Goal: Task Accomplishment & Management: Manage account settings

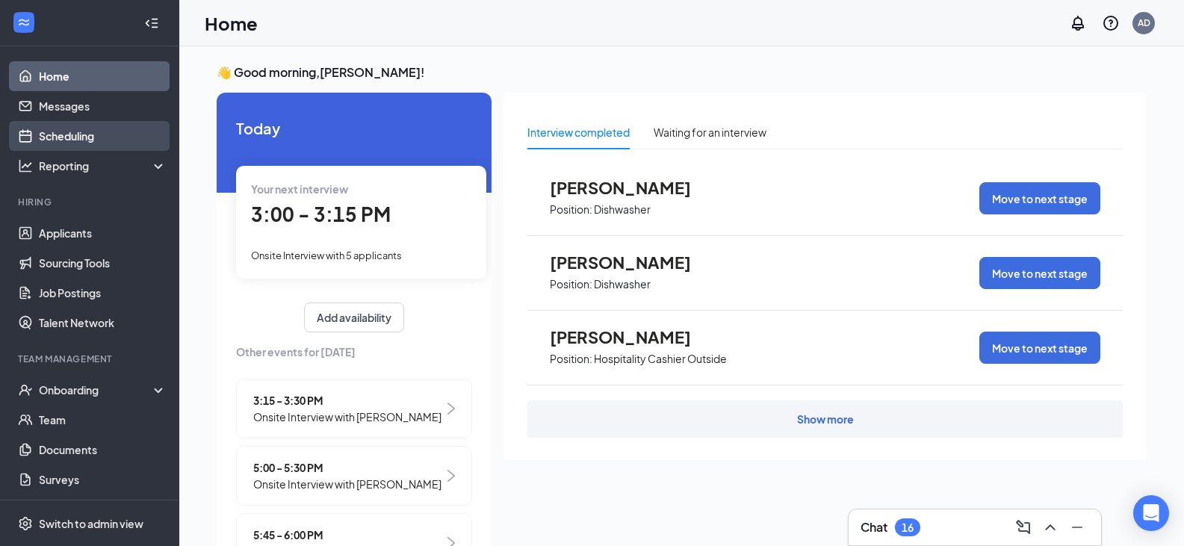
click at [76, 134] on link "Scheduling" at bounding box center [103, 136] width 128 height 30
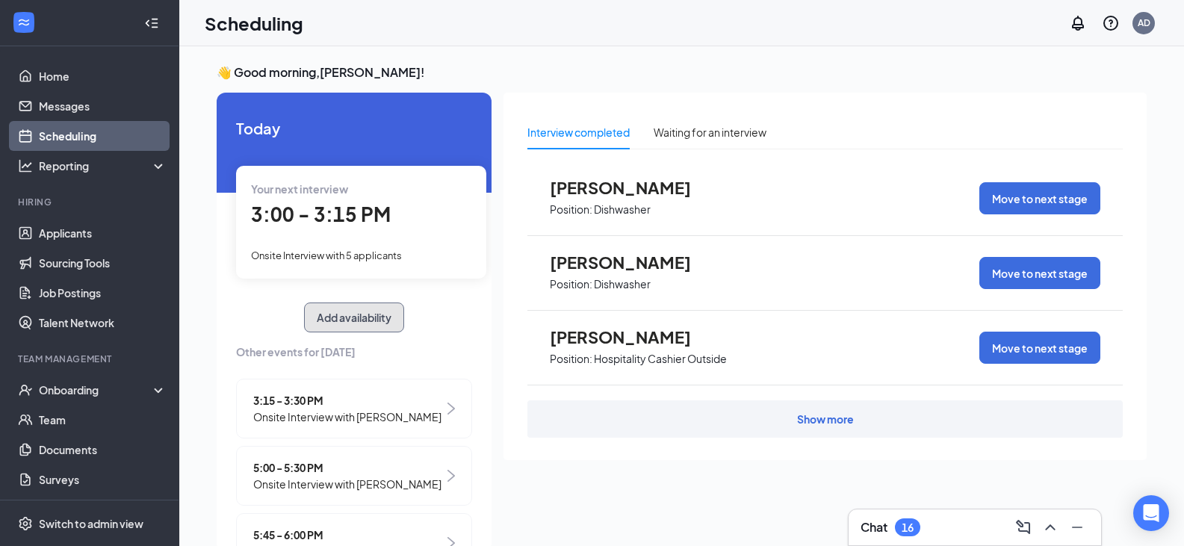
click at [349, 319] on button "Add availability" at bounding box center [354, 317] width 100 height 30
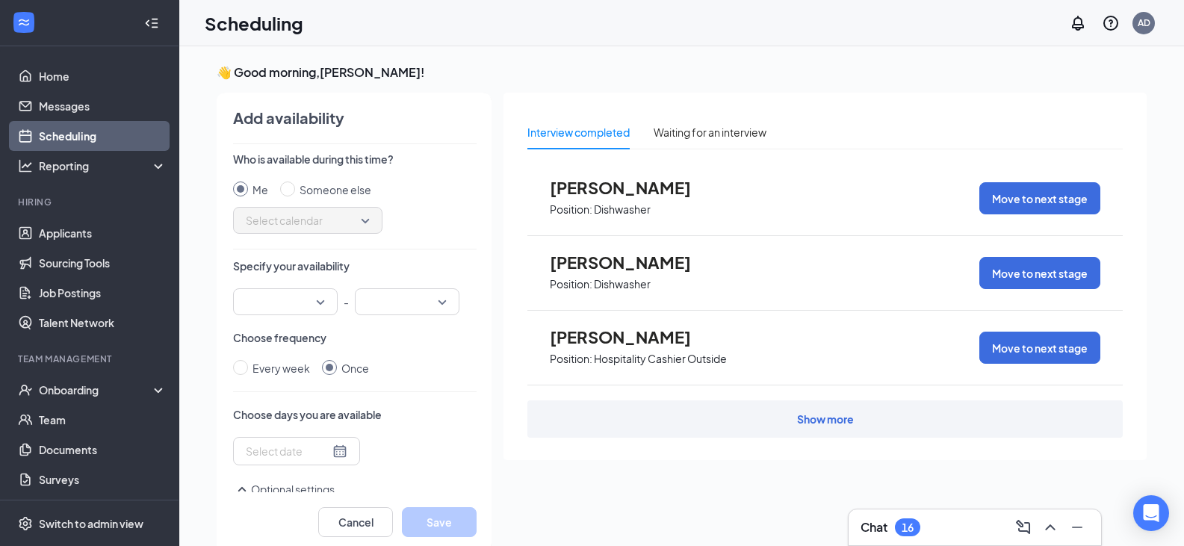
scroll to position [6, 0]
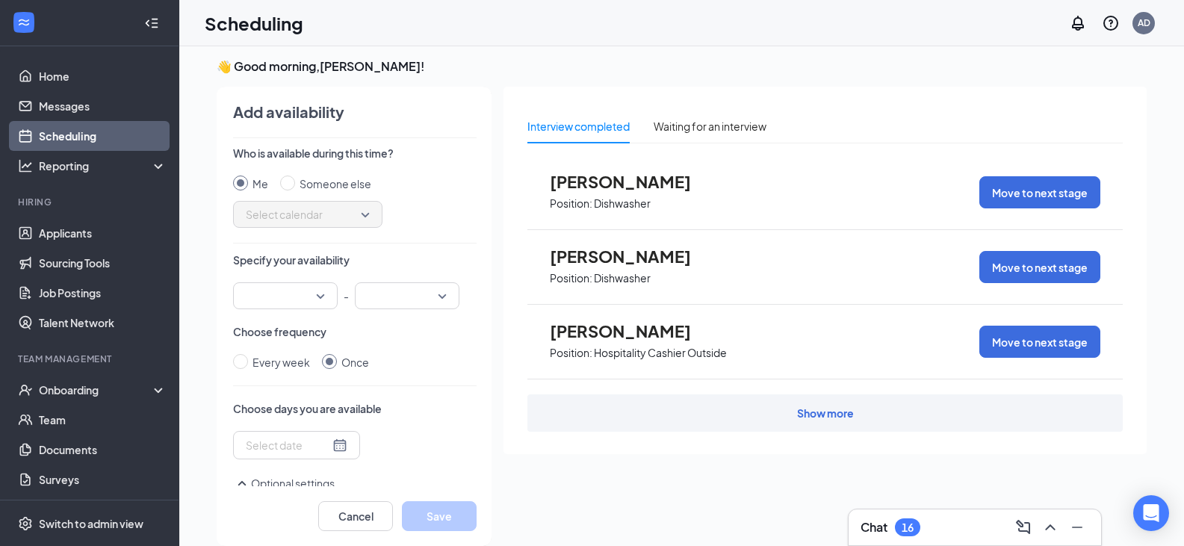
click at [313, 298] on div at bounding box center [285, 295] width 105 height 27
click at [435, 205] on div "Me Someone else Select calendar" at bounding box center [354, 201] width 243 height 52
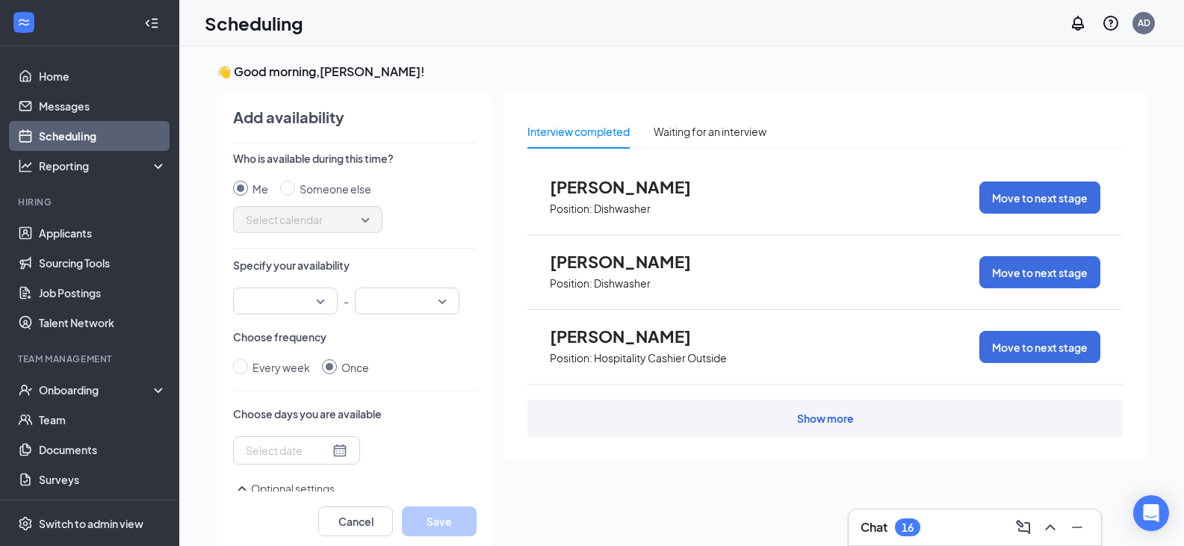
scroll to position [0, 0]
click at [350, 222] on span "Select calendar" at bounding box center [308, 220] width 124 height 22
click at [326, 223] on span "Select calendar" at bounding box center [308, 220] width 124 height 22
click at [280, 192] on input "Someone else" at bounding box center [287, 188] width 15 height 15
radio input "true"
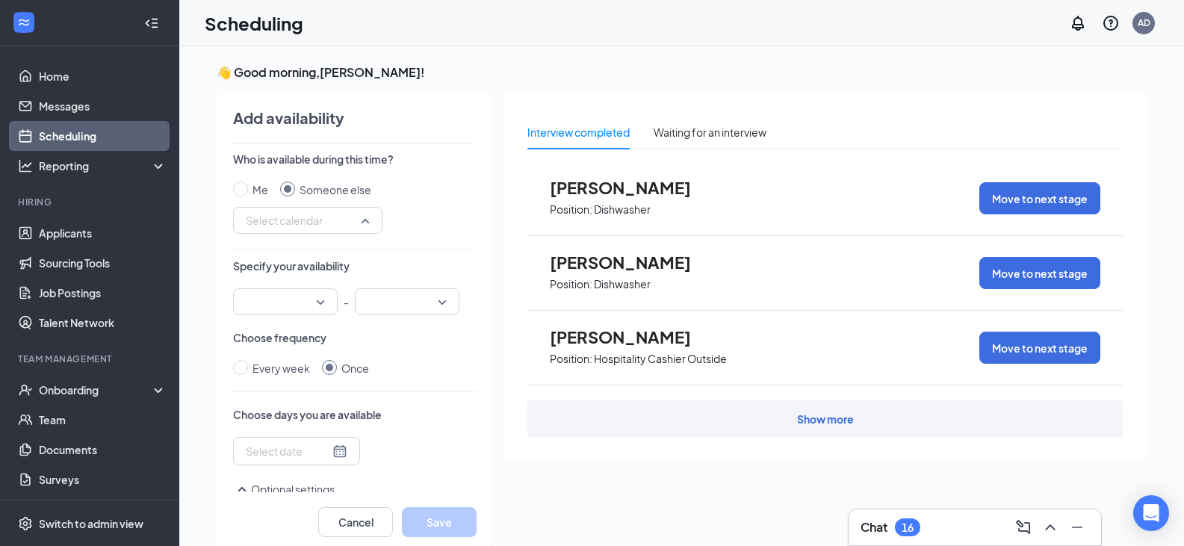
click at [353, 217] on span "Select calendar" at bounding box center [308, 220] width 124 height 22
click at [233, 192] on input "Me" at bounding box center [240, 188] width 15 height 15
radio input "true"
radio input "false"
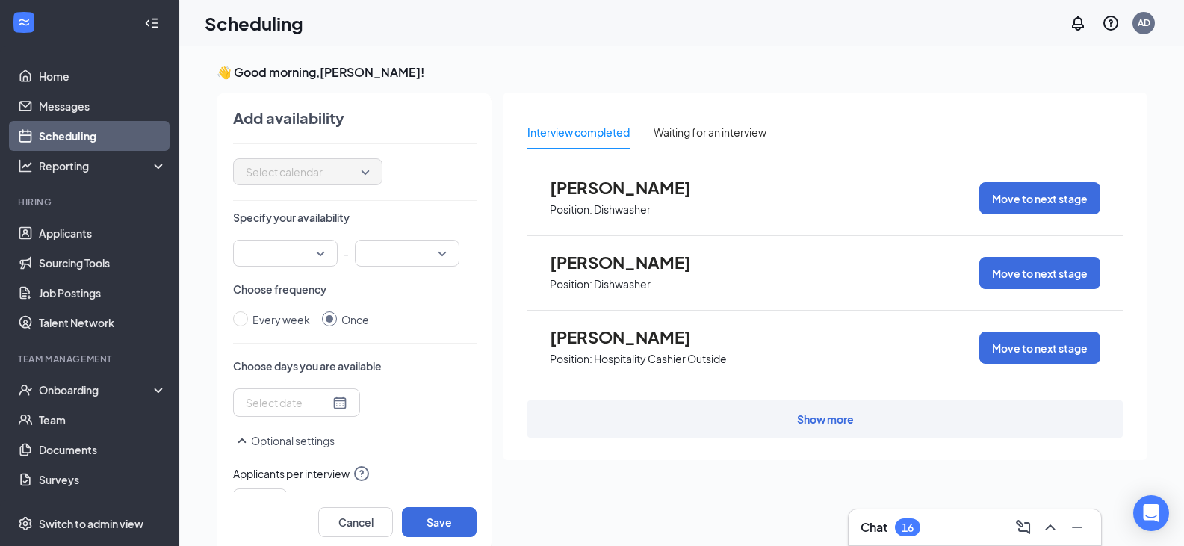
scroll to position [75, 0]
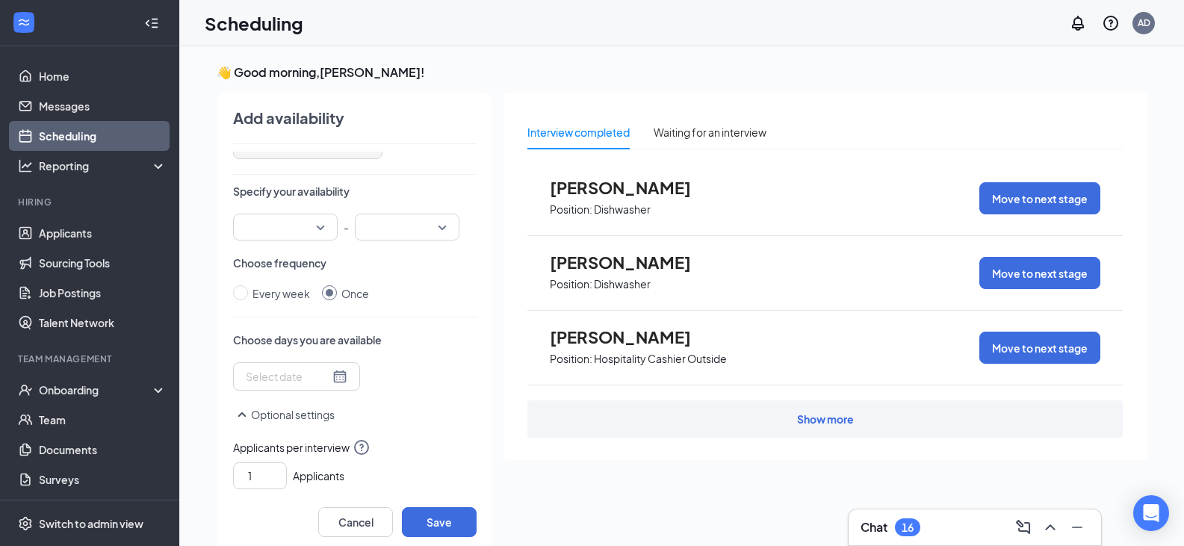
click at [310, 229] on div at bounding box center [285, 227] width 105 height 27
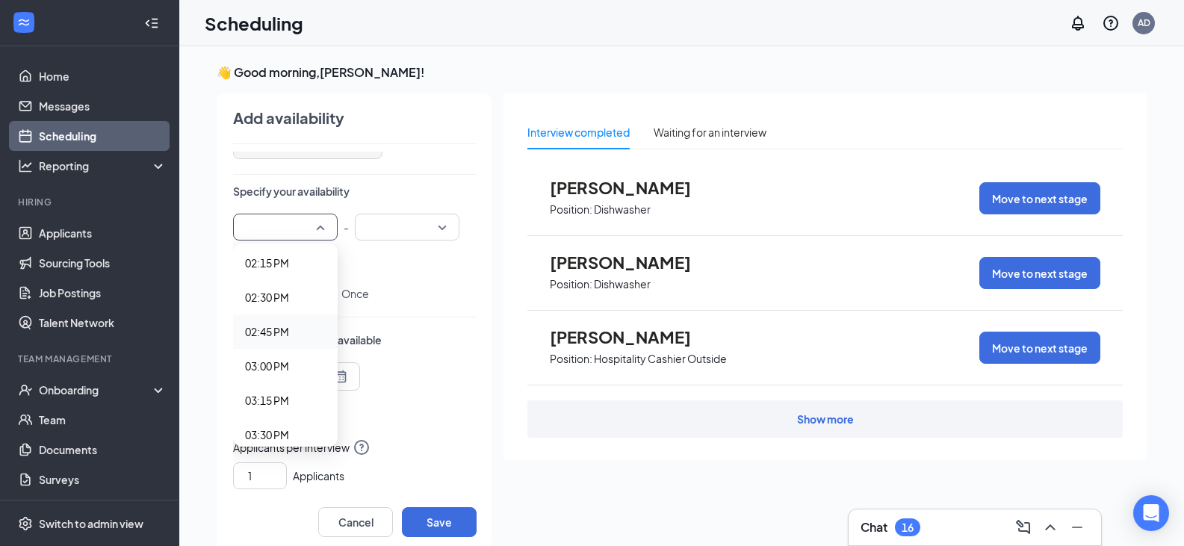
scroll to position [1941, 0]
click at [273, 317] on span "02:30 PM" at bounding box center [267, 317] width 44 height 16
click at [388, 220] on input "search" at bounding box center [402, 226] width 76 height 25
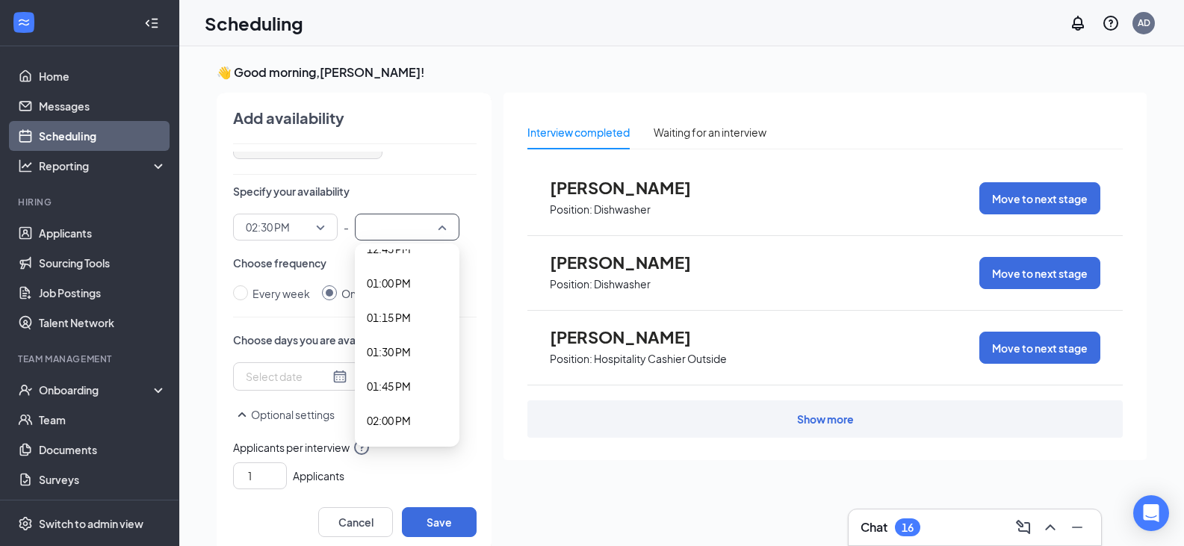
scroll to position [1792, 0]
click at [380, 229] on input "search" at bounding box center [402, 226] width 76 height 25
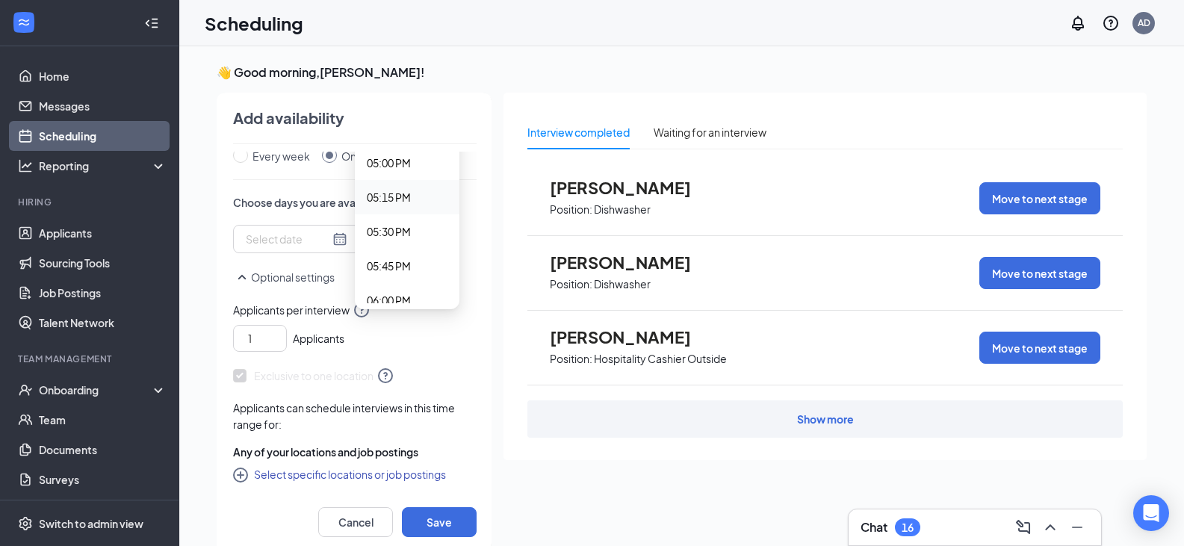
scroll to position [2464, 0]
click at [391, 208] on span "06:30 PM" at bounding box center [389, 207] width 44 height 16
click at [322, 241] on div at bounding box center [297, 239] width 102 height 16
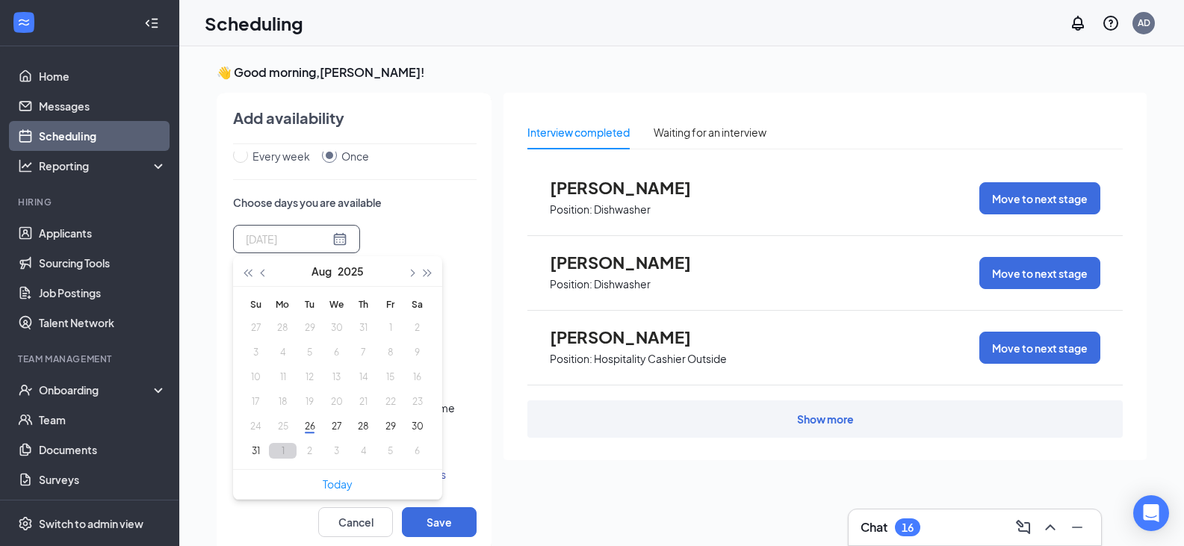
click at [269, 449] on button "1" at bounding box center [283, 451] width 28 height 16
type input "[DATE]"
click at [451, 228] on div "Mon Sep [DATE] Mo Tu We Th Fr Sa 31 1 2 3 4 5 6 7 8 9 10 11 12 13 14 15 16 17 1…" at bounding box center [354, 270] width 243 height 91
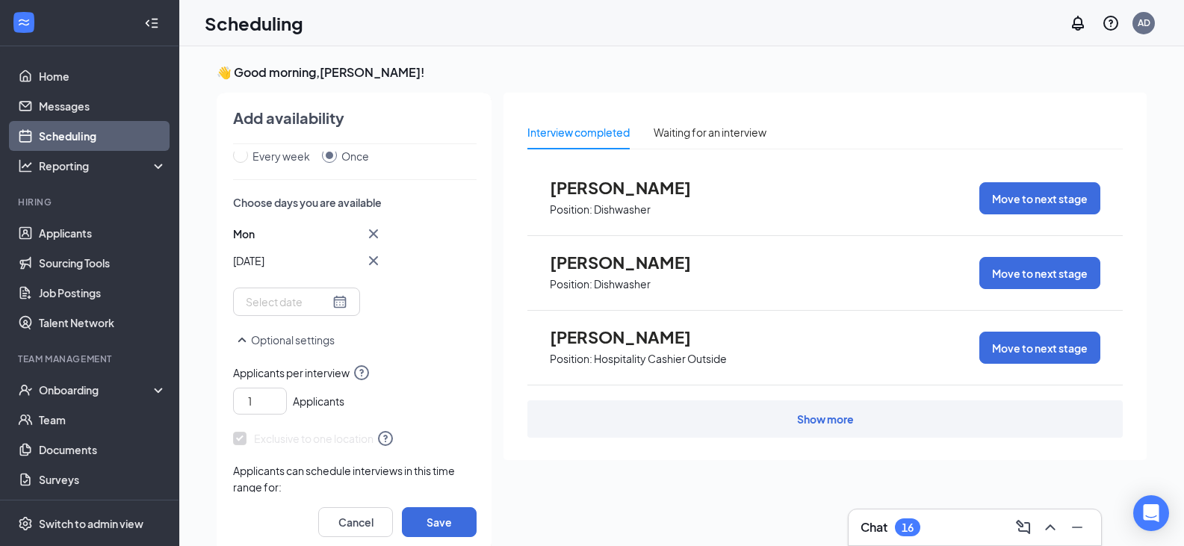
click at [323, 302] on div at bounding box center [297, 301] width 102 height 16
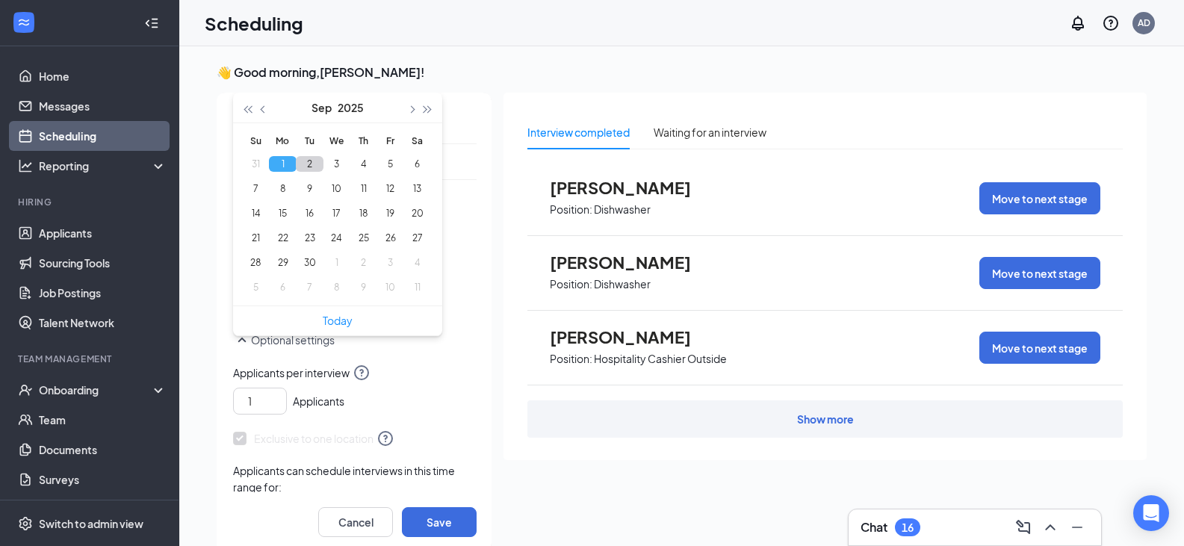
click at [308, 164] on button "2" at bounding box center [310, 164] width 28 height 16
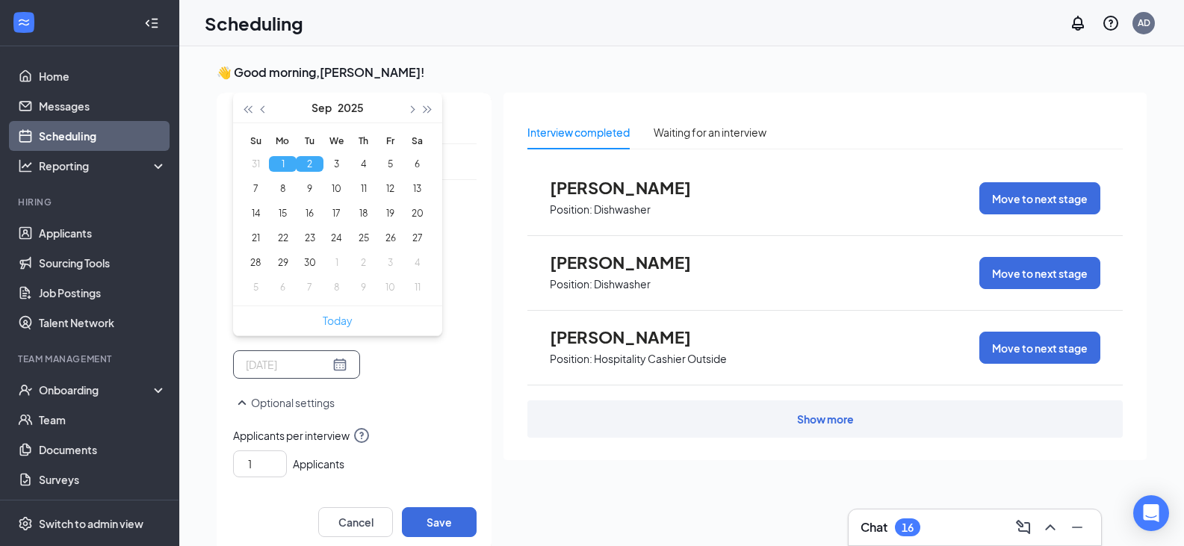
type input "[DATE]"
click at [410, 381] on div "Who is available during this time? Me Someone else Select calendar 20910 88633 …" at bounding box center [354, 322] width 243 height 341
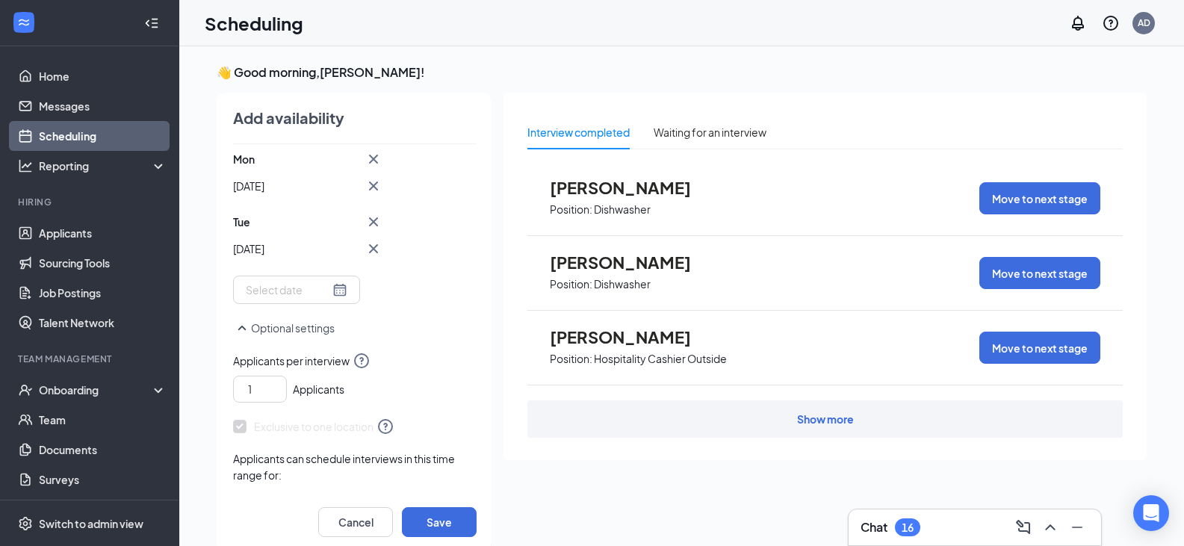
scroll to position [338, 0]
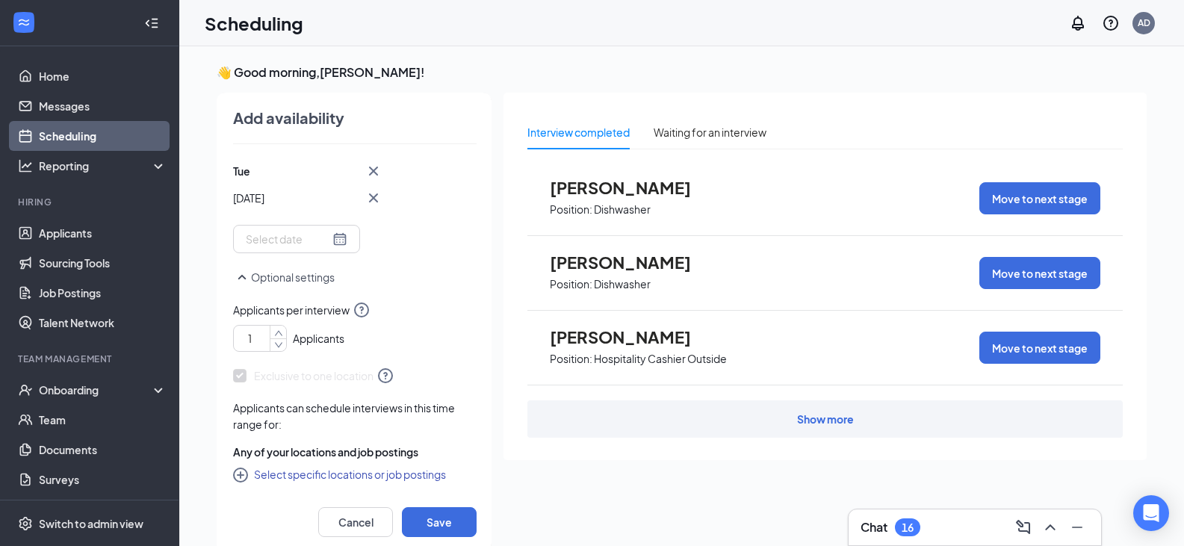
drag, startPoint x: 243, startPoint y: 335, endPoint x: 205, endPoint y: 335, distance: 38.1
click at [205, 335] on div "👋 Good morning, [PERSON_NAME] ! [DATE] Your next interview 3:00 - 3:15 PM Onsit…" at bounding box center [682, 311] width 954 height 495
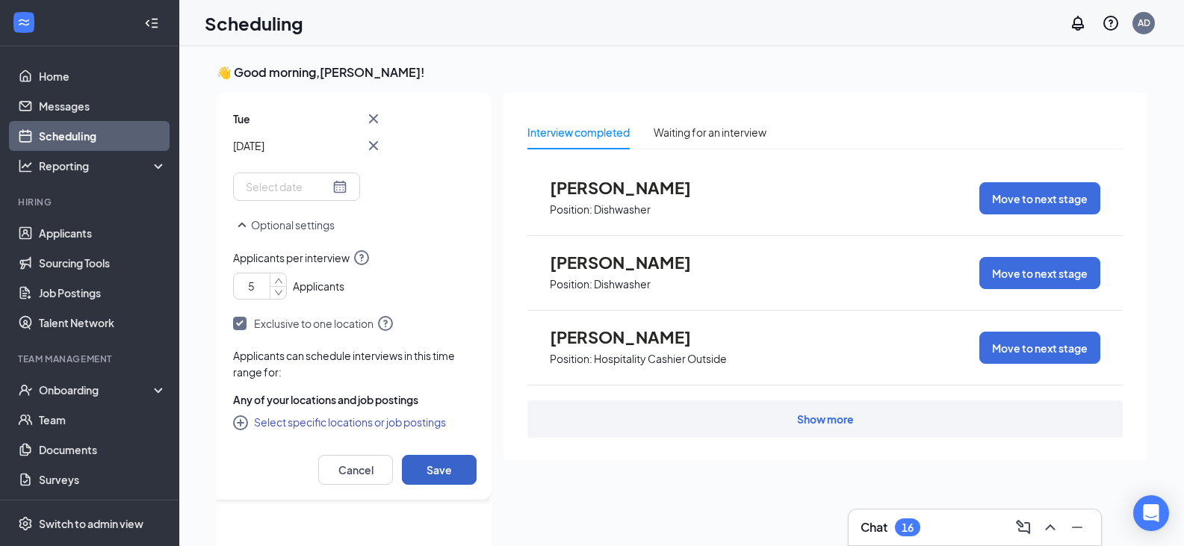
click at [439, 461] on button "Save" at bounding box center [439, 470] width 75 height 30
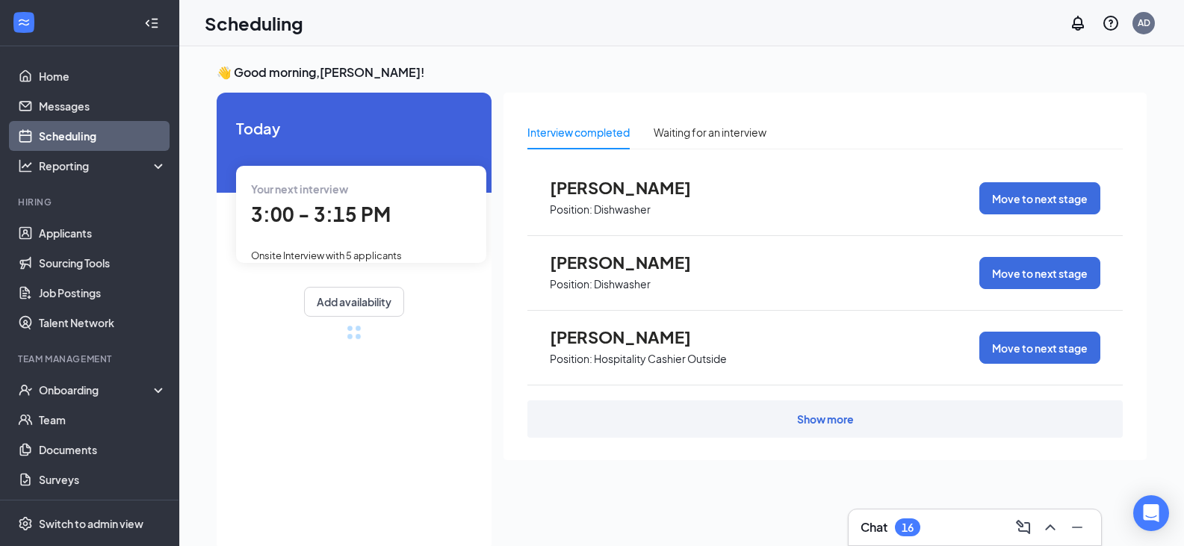
type input "1"
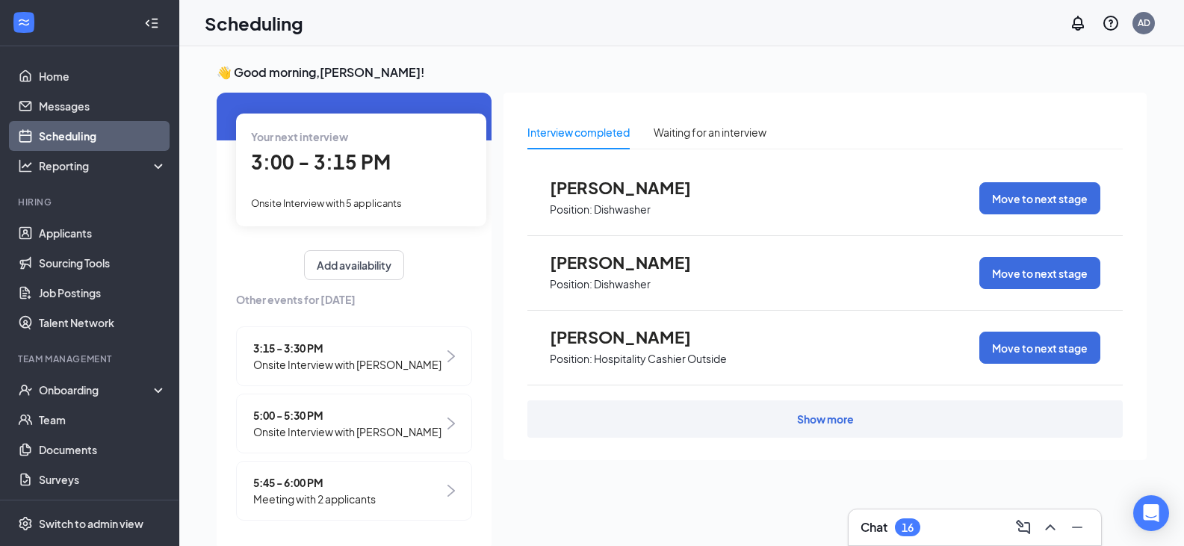
scroll to position [0, 0]
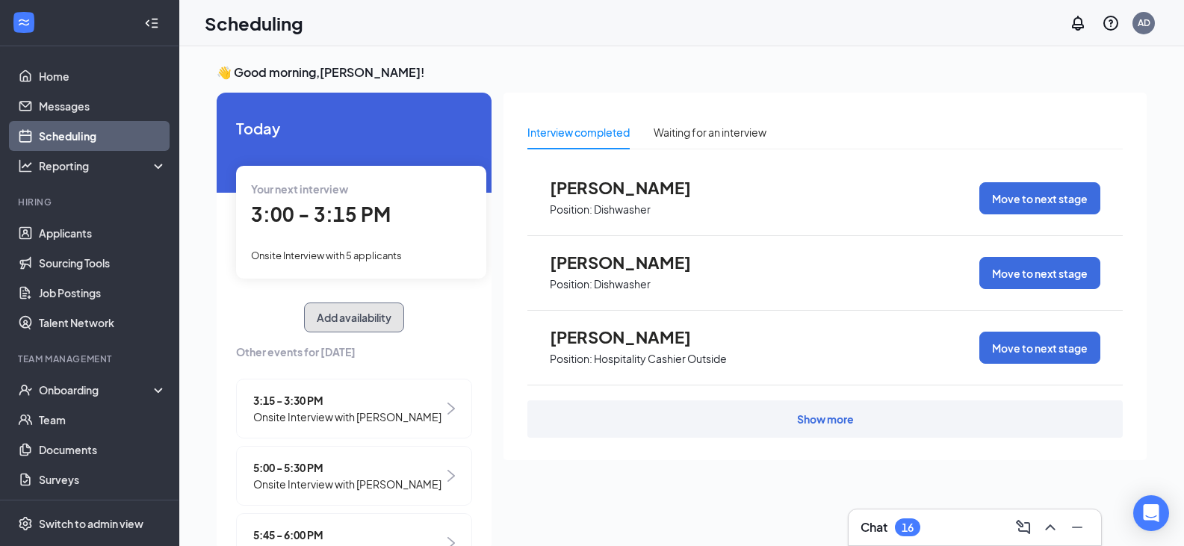
click at [354, 314] on button "Add availability" at bounding box center [354, 317] width 100 height 30
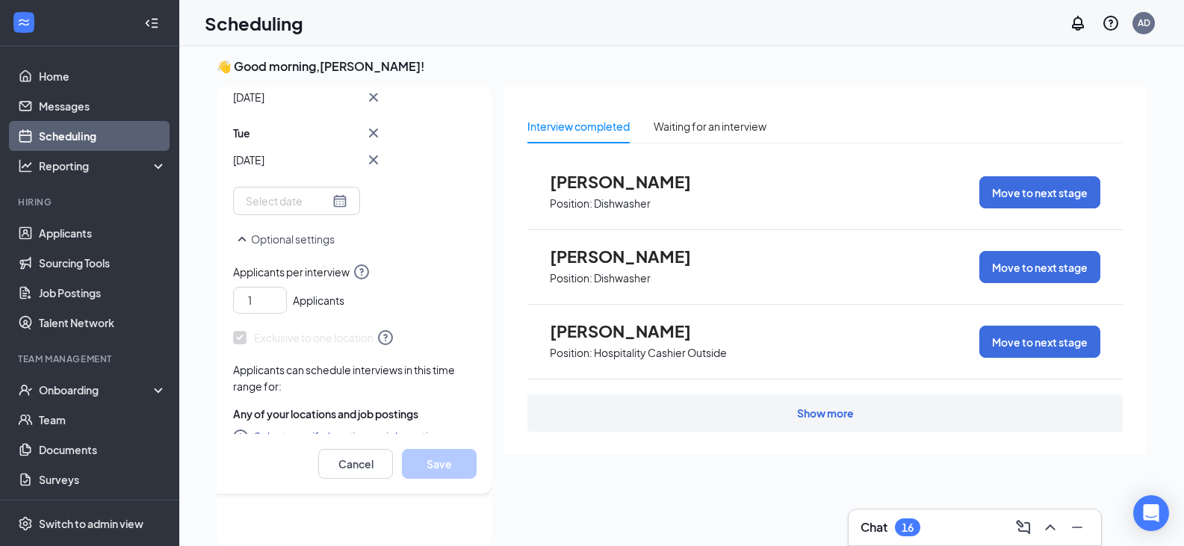
scroll to position [338, 0]
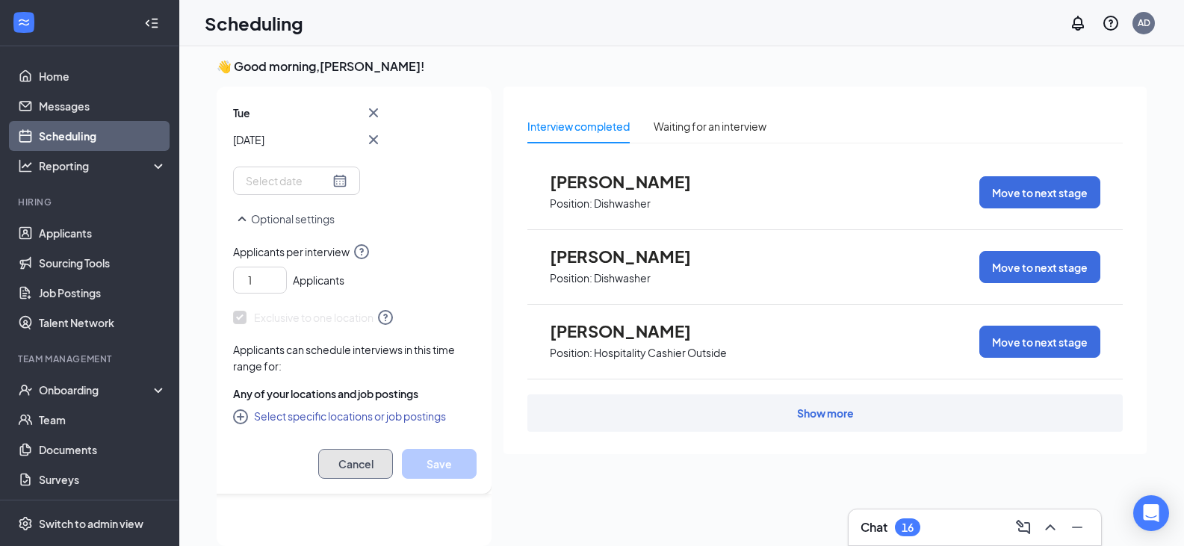
click at [358, 449] on button "Cancel" at bounding box center [355, 464] width 75 height 30
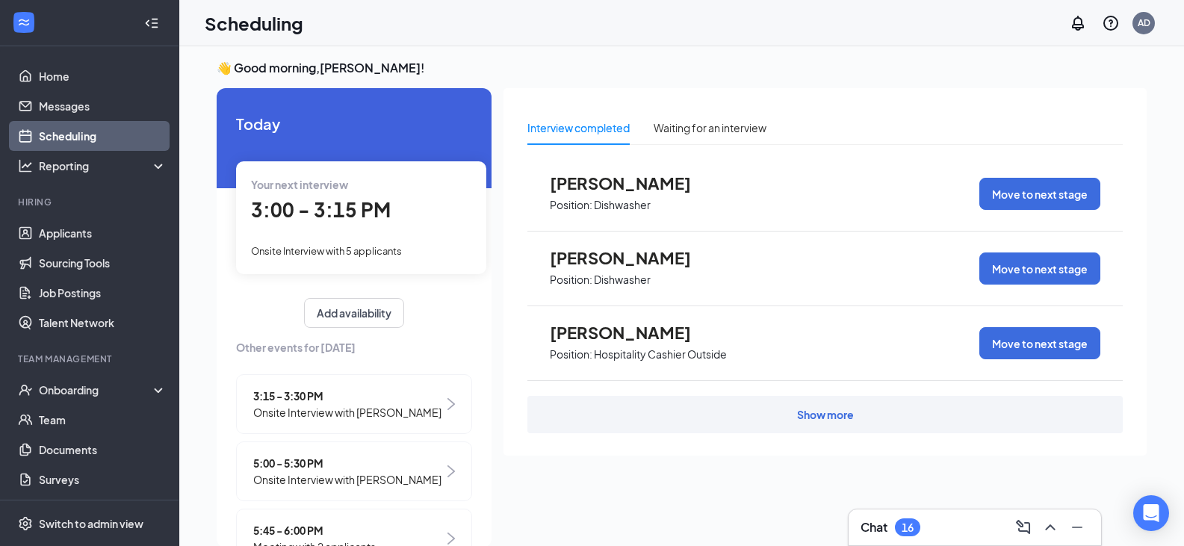
scroll to position [0, 0]
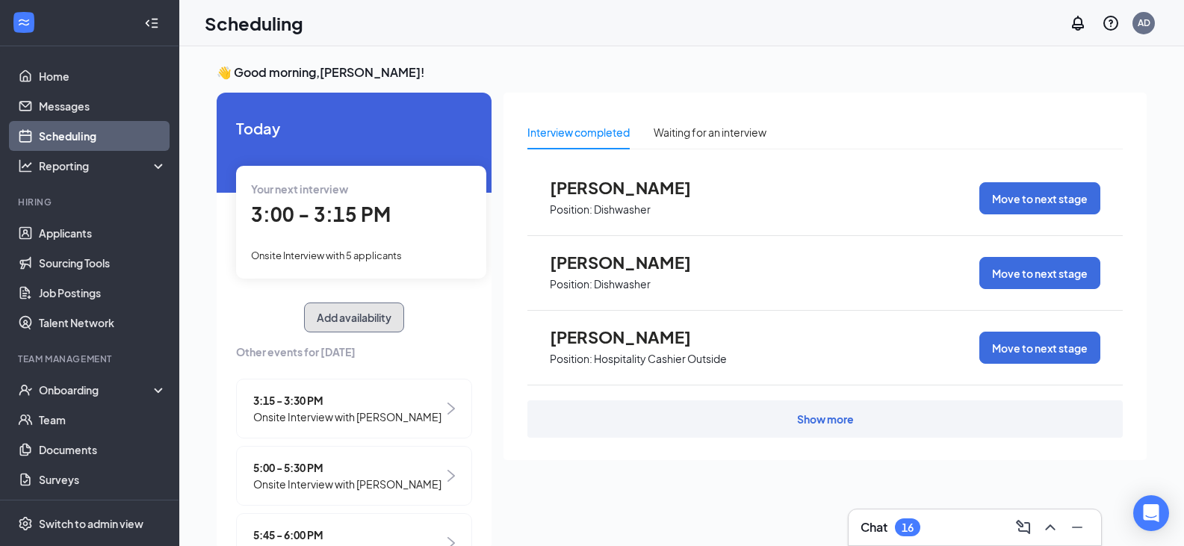
click at [346, 311] on button "Add availability" at bounding box center [354, 317] width 100 height 30
